Goal: Find specific page/section

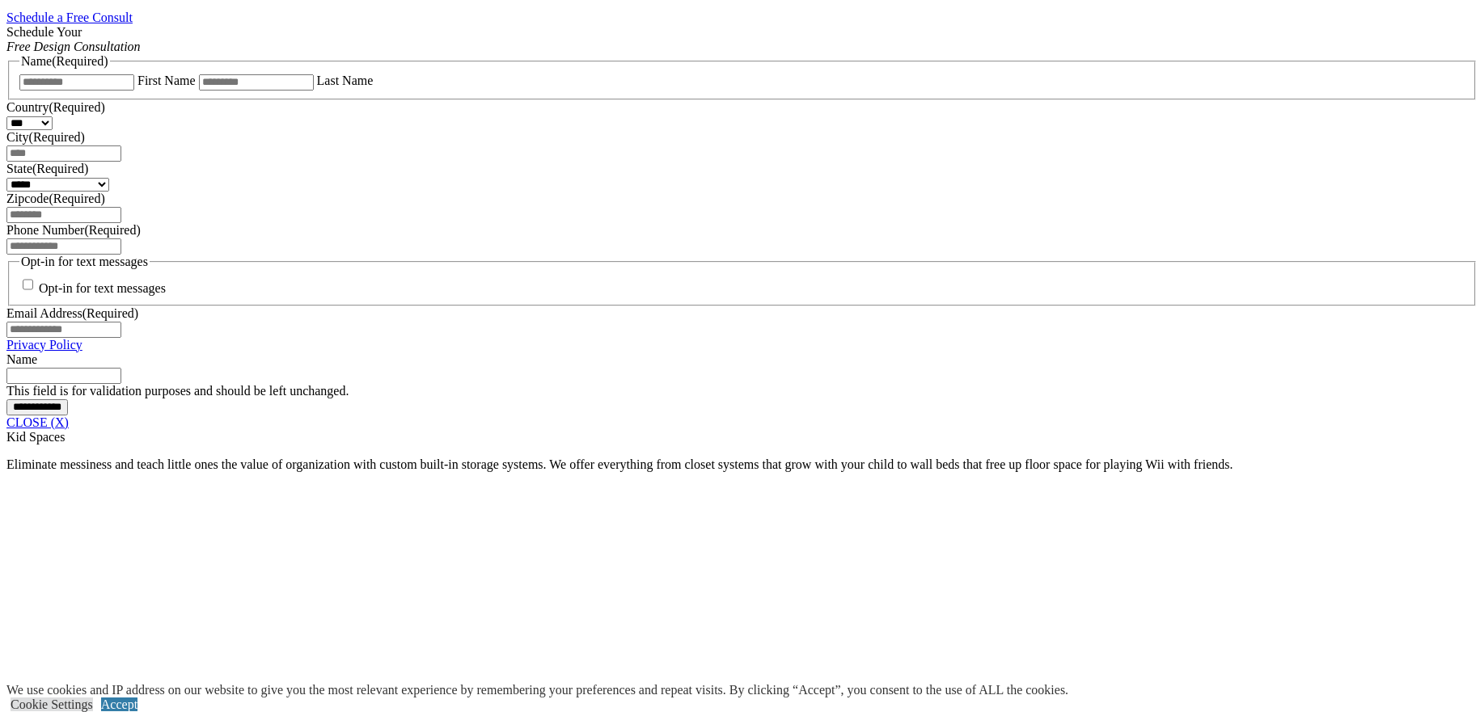
scroll to position [514, 0]
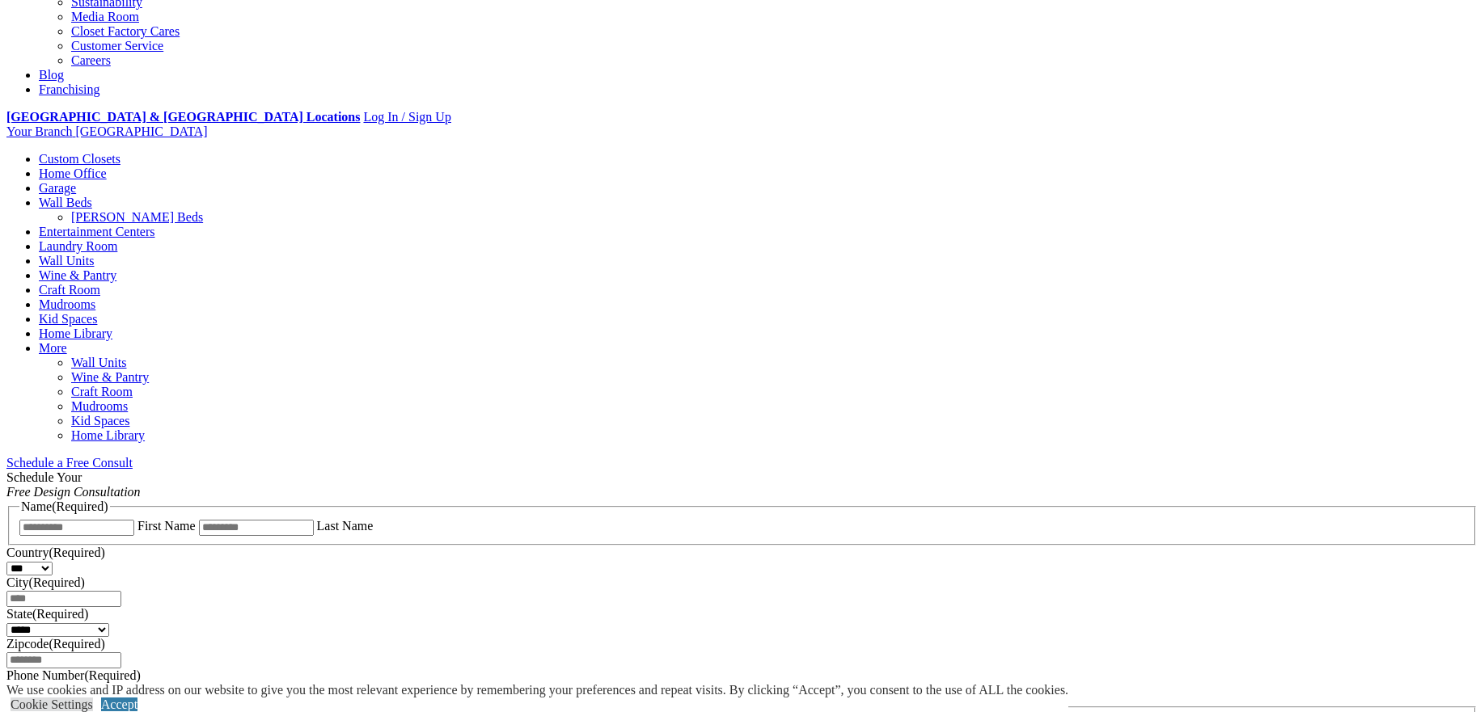
click at [76, 181] on link "Garage" at bounding box center [57, 188] width 37 height 14
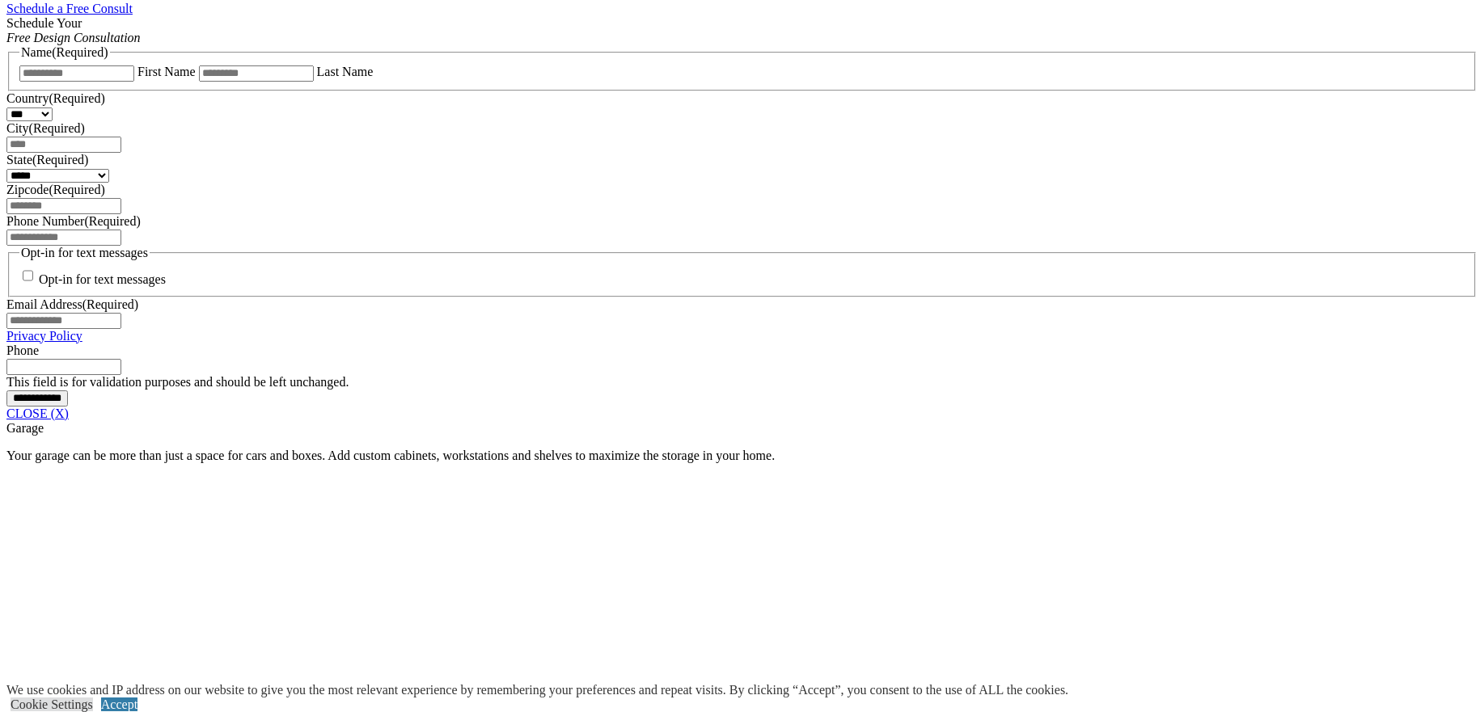
scroll to position [856, 0]
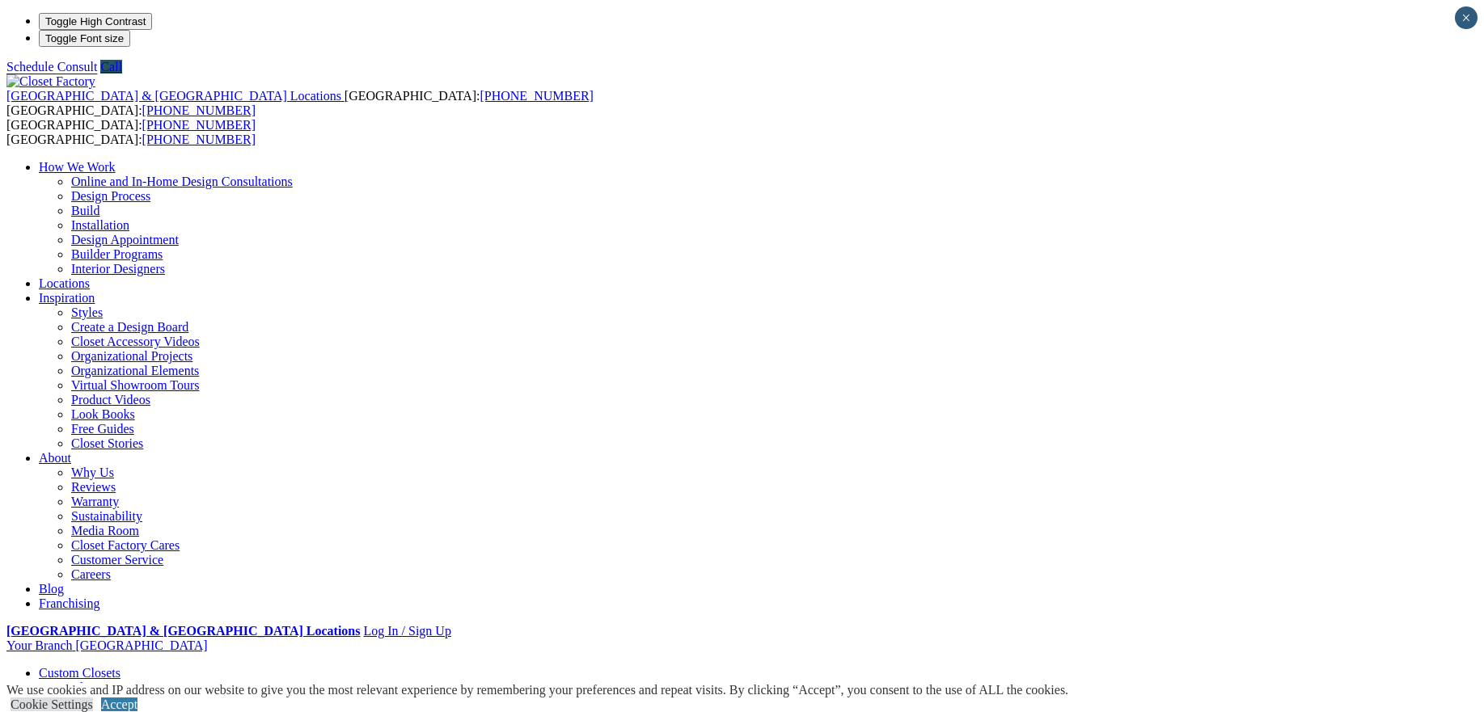
click at [90, 277] on link "Locations" at bounding box center [64, 284] width 51 height 14
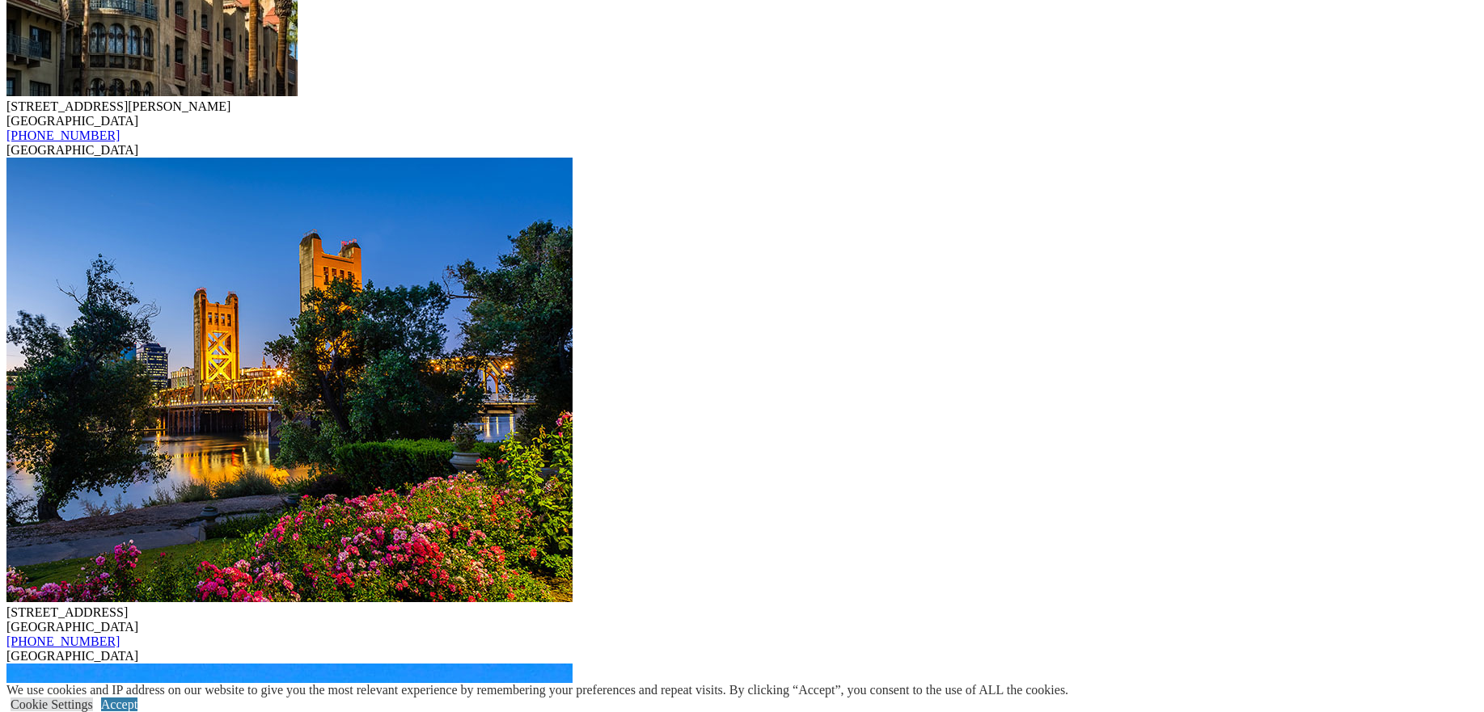
scroll to position [4394, 0]
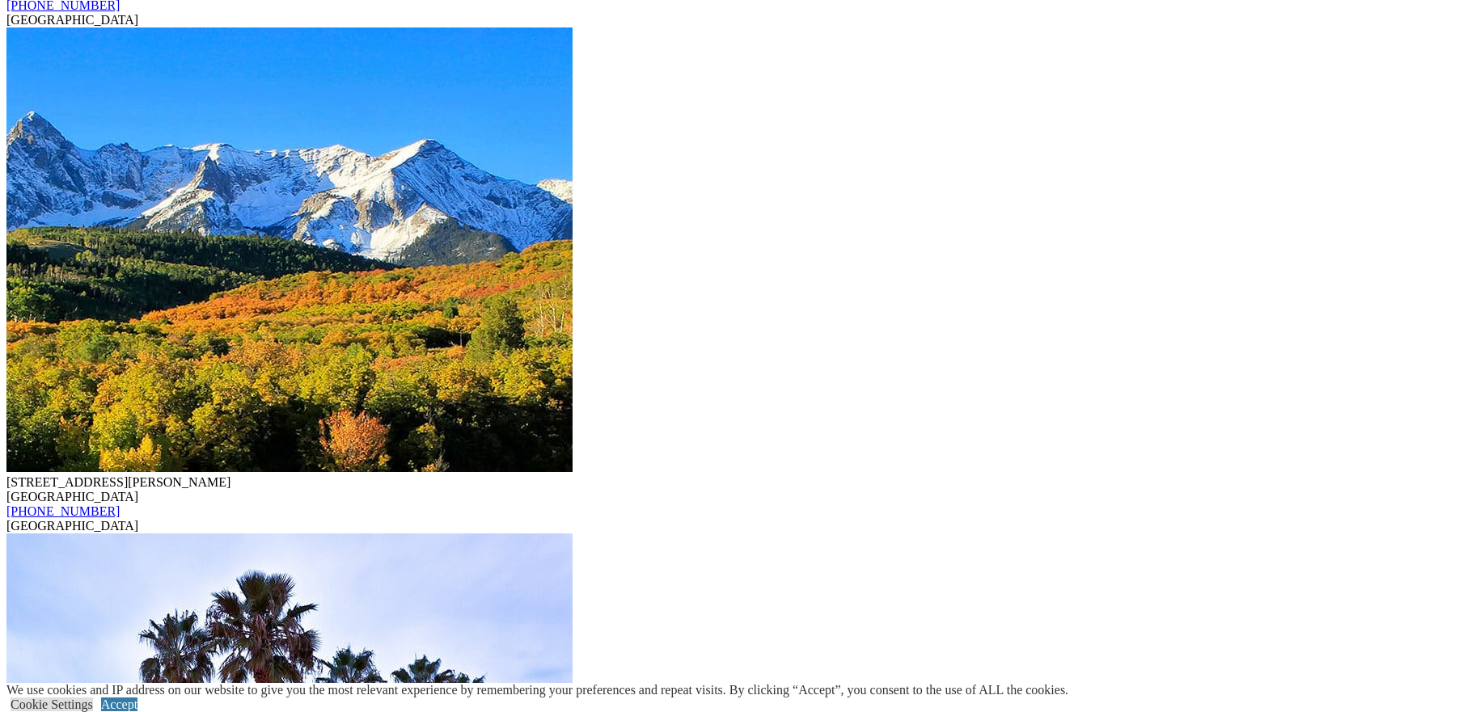
scroll to position [4407, 0]
